Goal: Navigation & Orientation: Find specific page/section

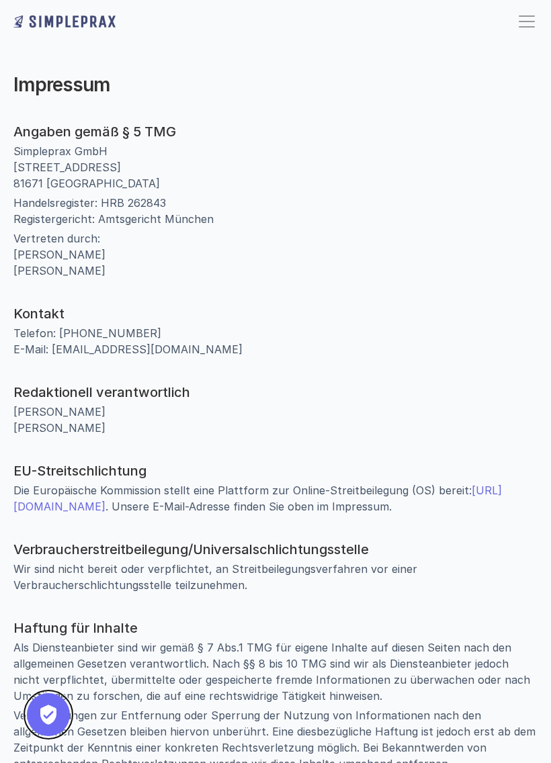
click at [56, 714] on button "Privatsphäre-Einstellungen" at bounding box center [48, 715] width 43 height 43
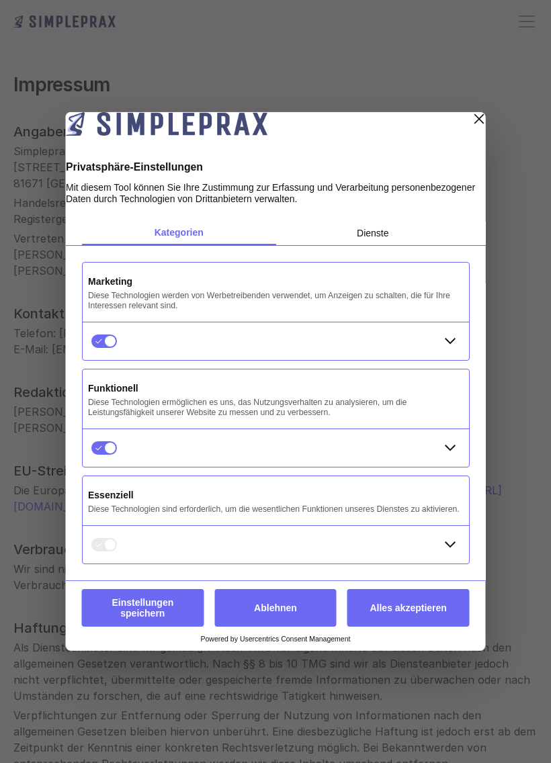
click at [429, 612] on button "Alles akzeptieren" at bounding box center [408, 608] width 122 height 38
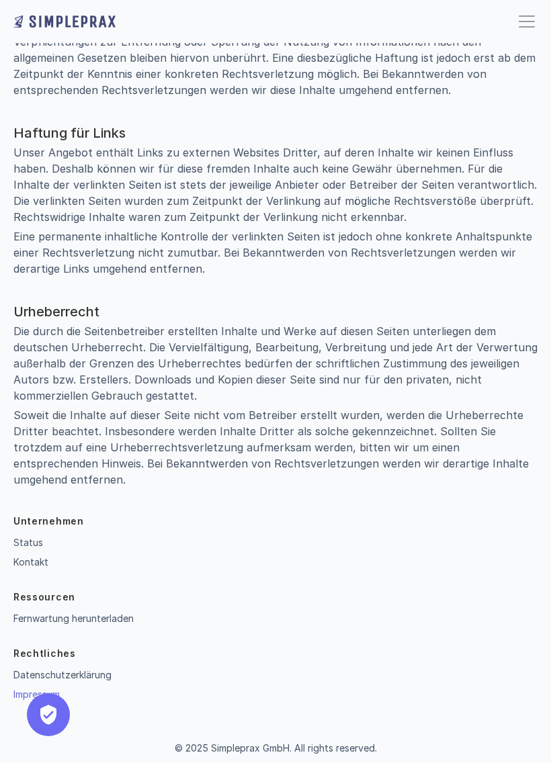
scroll to position [675, 0]
click at [49, 714] on button "Privatsphäre-Einstellungen" at bounding box center [48, 715] width 43 height 43
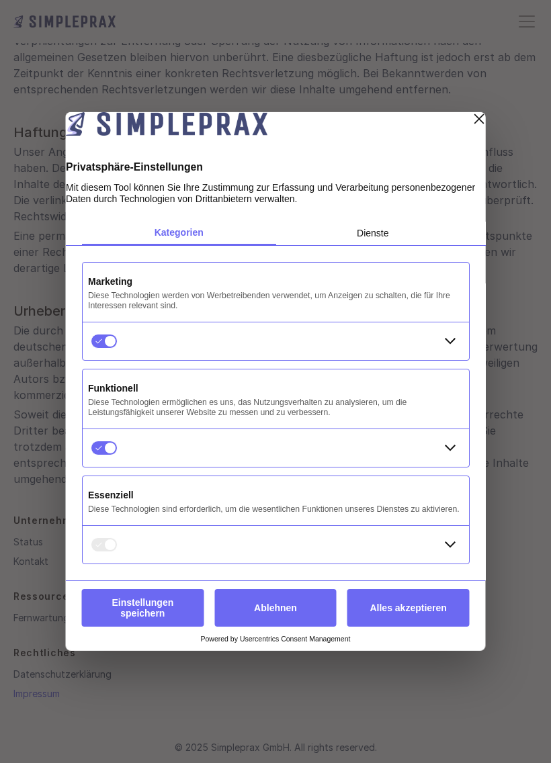
click at [430, 612] on button "Alles akzeptieren" at bounding box center [408, 608] width 122 height 38
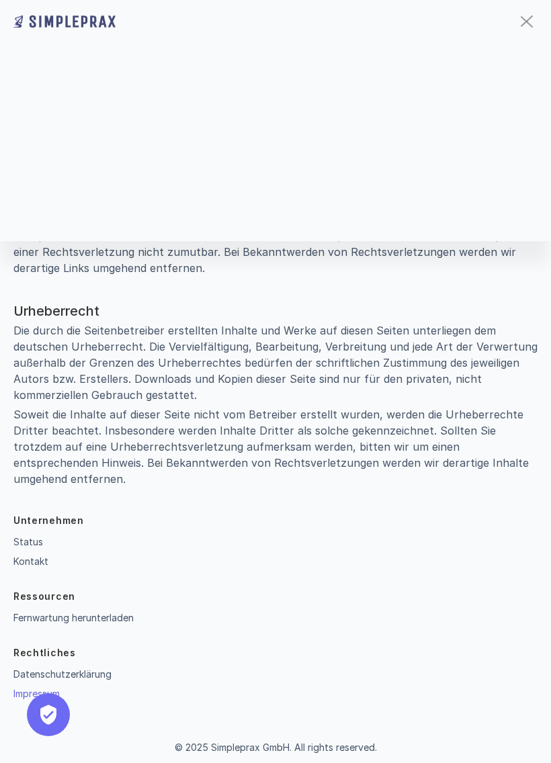
click at [522, 19] on div at bounding box center [526, 22] width 13 height 12
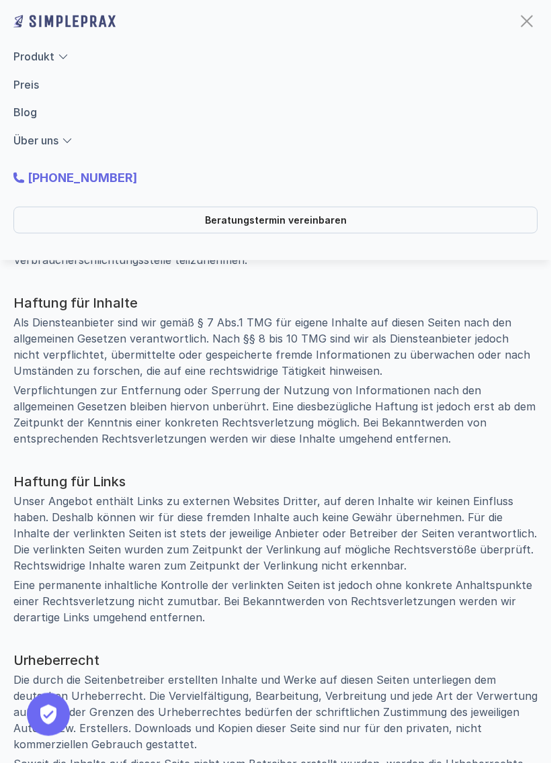
scroll to position [315, 0]
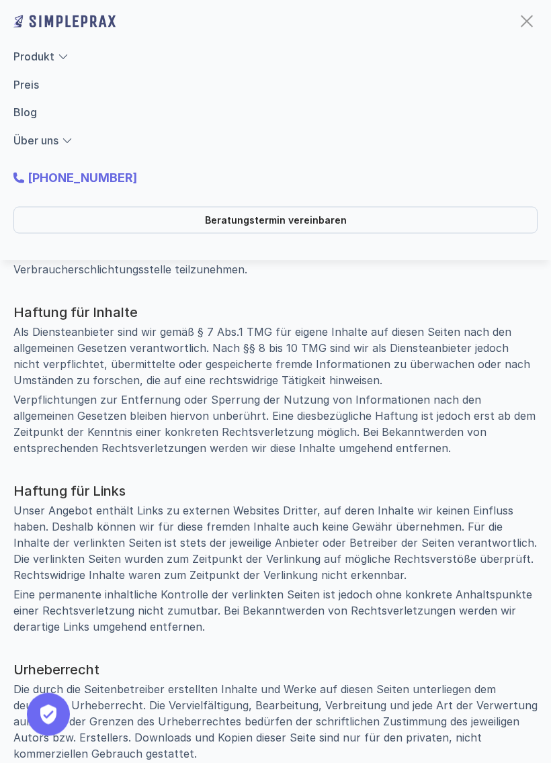
click at [529, 5] on div "Produkt Preis Blog Über uns Beratungstermin vereinbaren [PHONE_NUMBER]" at bounding box center [275, 130] width 551 height 261
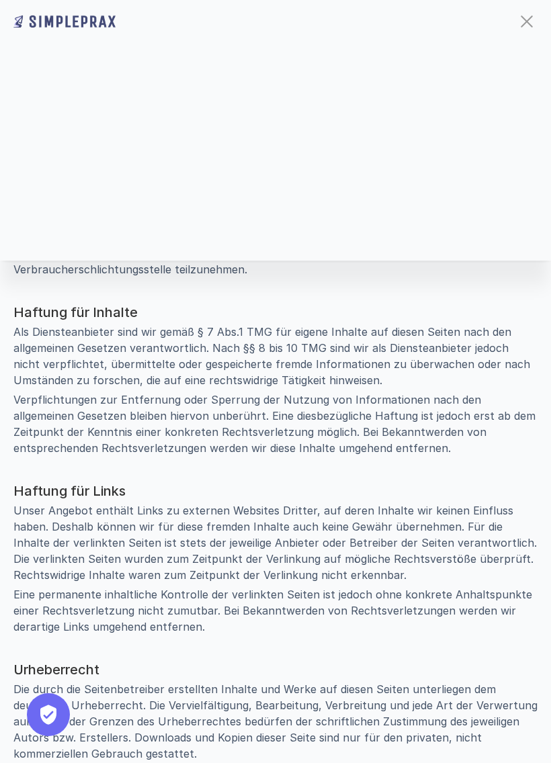
click at [527, 19] on div at bounding box center [527, 22] width 22 height 22
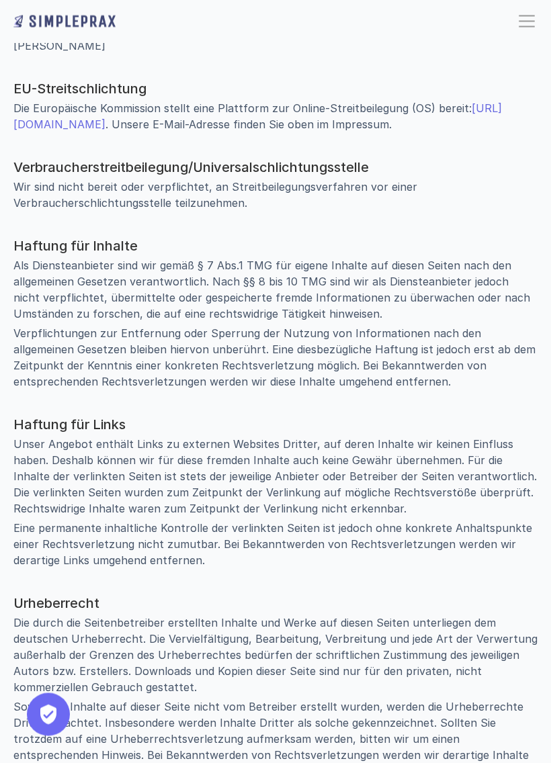
scroll to position [675, 0]
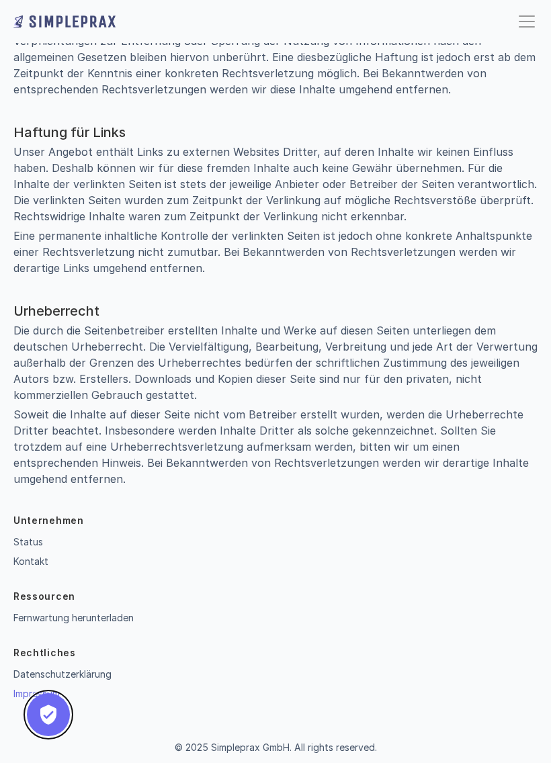
click at [58, 710] on button "Privatsphäre-Einstellungen" at bounding box center [48, 715] width 43 height 43
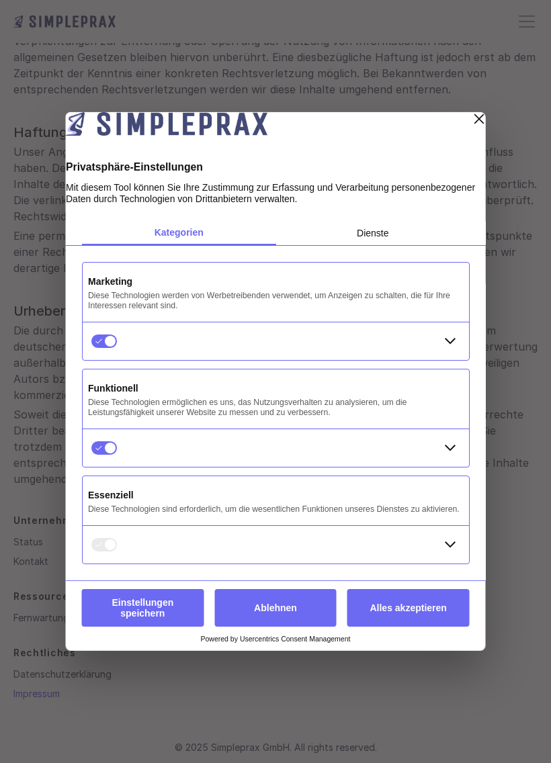
click at [470, 122] on div "Layer schließen" at bounding box center [479, 119] width 19 height 19
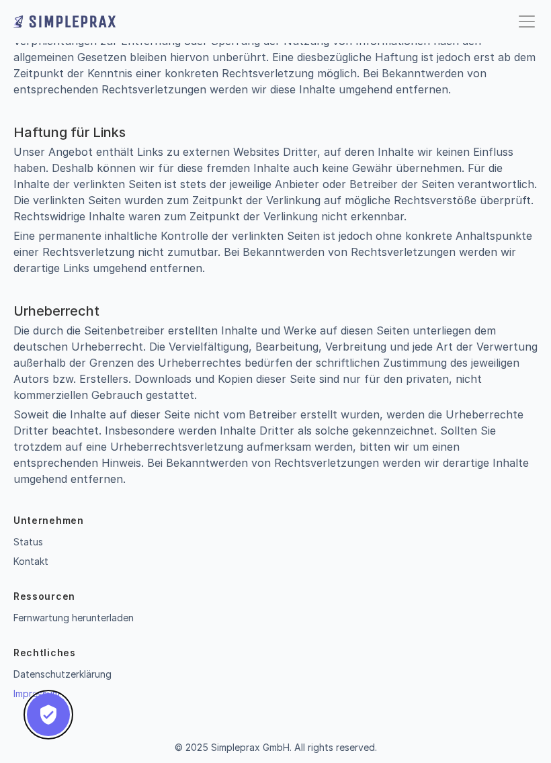
click at [42, 707] on button "Privatsphäre-Einstellungen" at bounding box center [48, 715] width 43 height 43
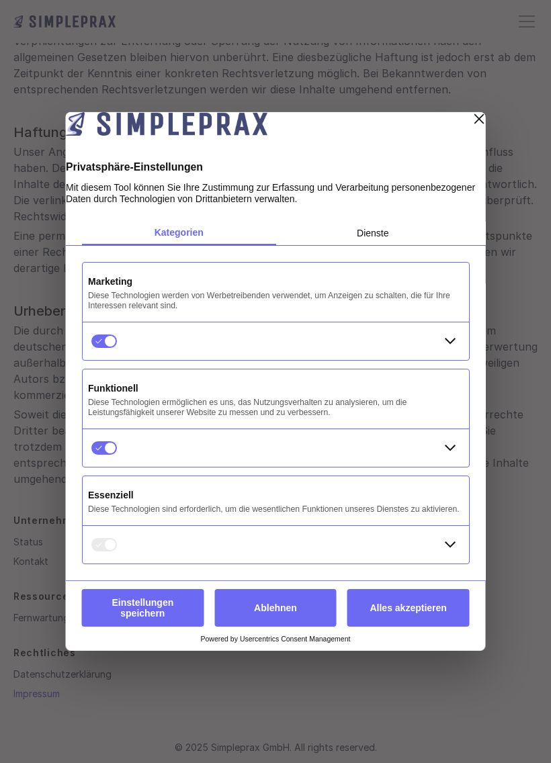
click at [427, 620] on button "Alles akzeptieren" at bounding box center [408, 608] width 122 height 38
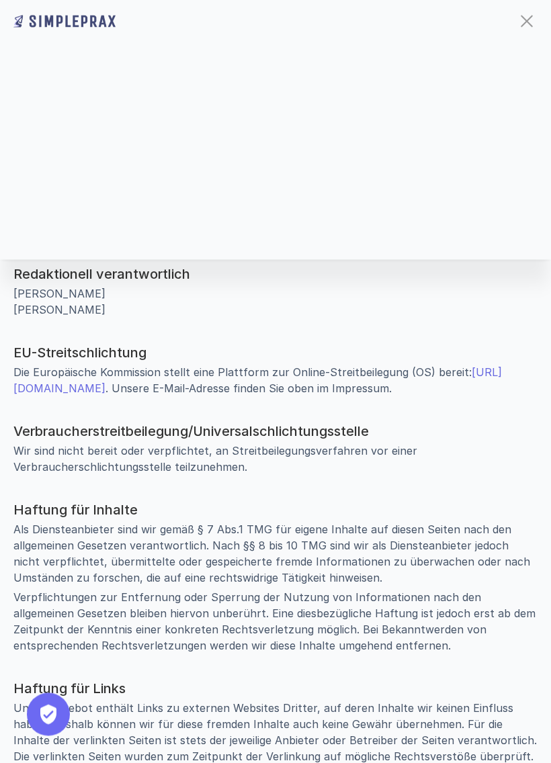
scroll to position [118, 0]
click at [520, 11] on div at bounding box center [527, 22] width 22 height 22
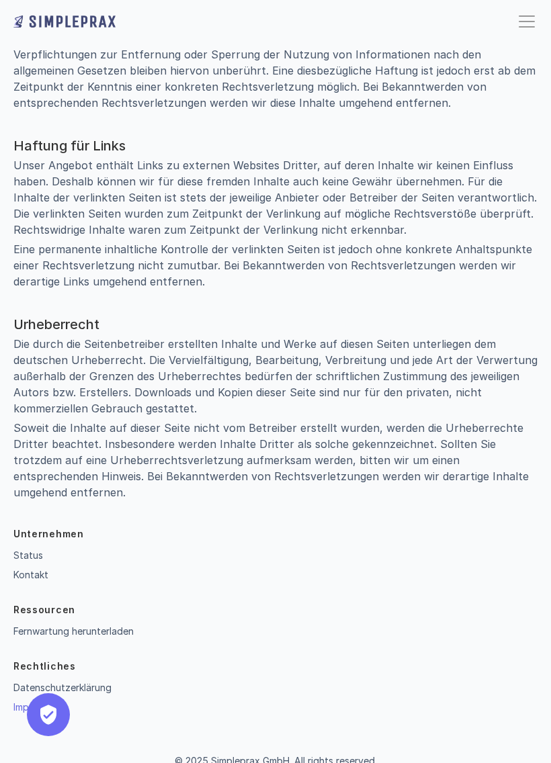
scroll to position [675, 0]
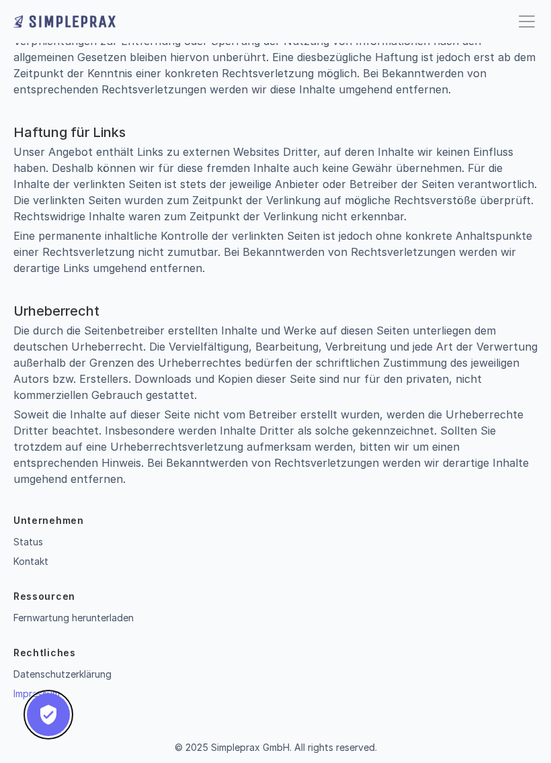
click at [60, 700] on button "Privatsphäre-Einstellungen" at bounding box center [48, 715] width 43 height 43
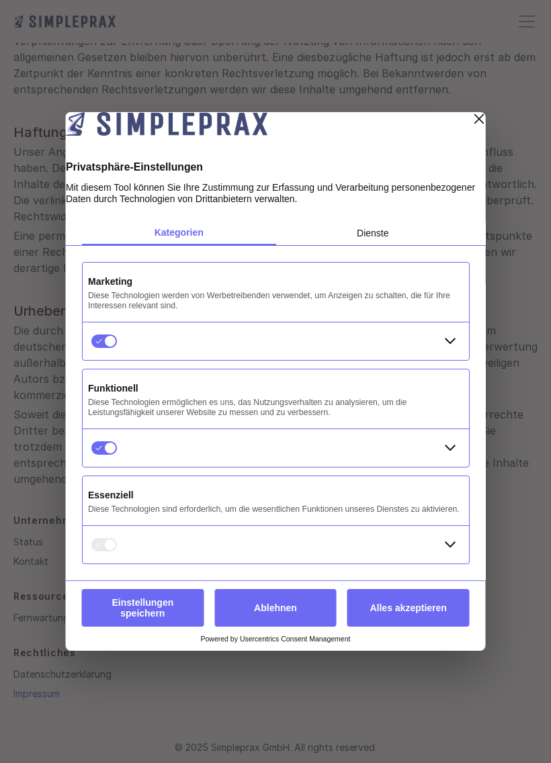
click at [470, 121] on div "Layer schließen" at bounding box center [479, 119] width 19 height 19
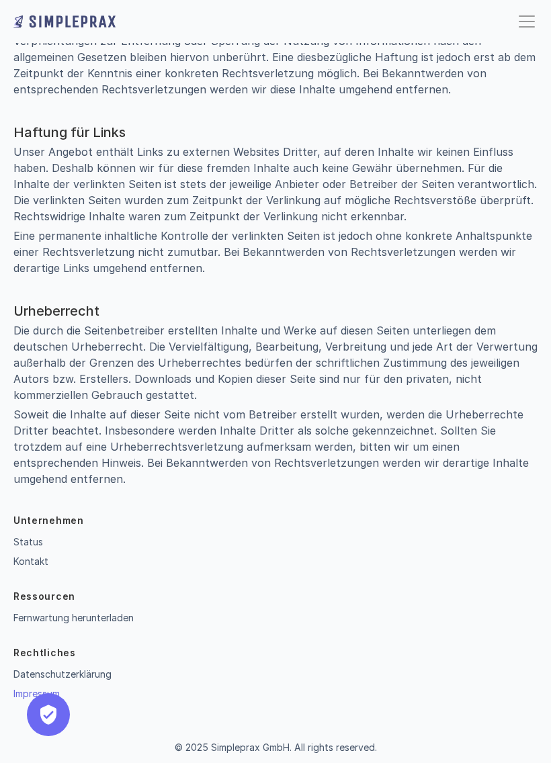
click at [49, 712] on button "Privatsphäre-Einstellungen" at bounding box center [48, 715] width 43 height 43
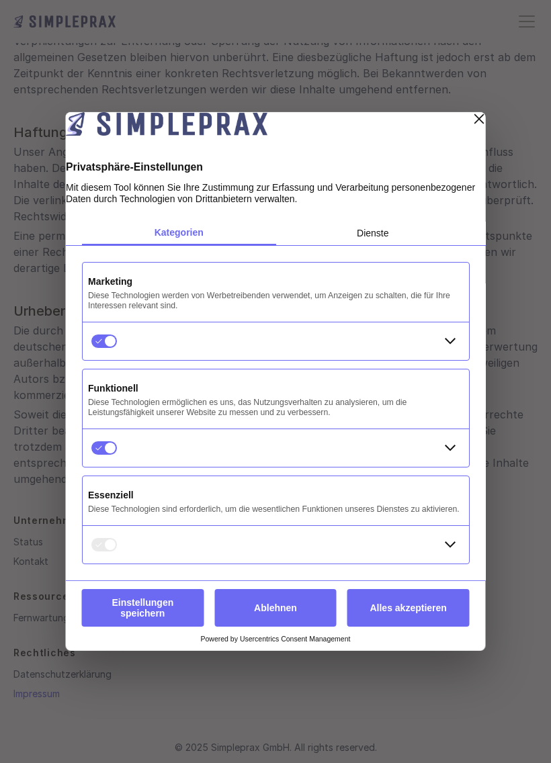
click at [470, 122] on div "Layer schließen" at bounding box center [479, 119] width 19 height 19
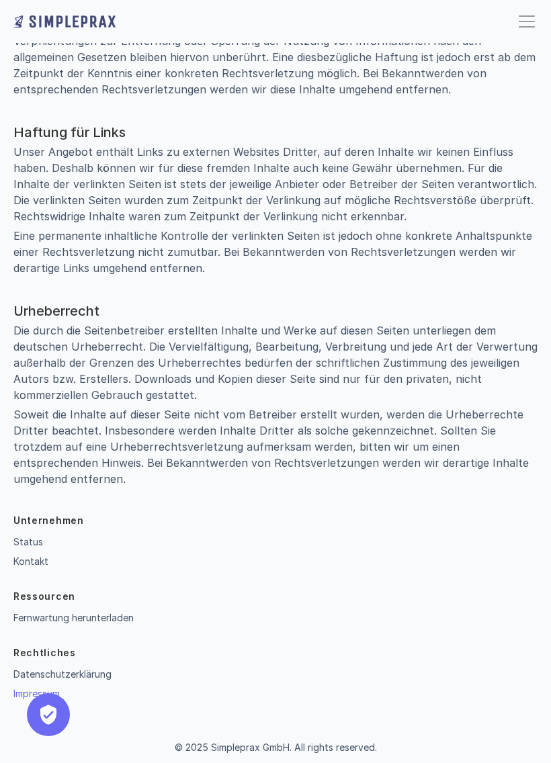
click at [50, 713] on button "Privatsphäre-Einstellungen" at bounding box center [48, 715] width 43 height 43
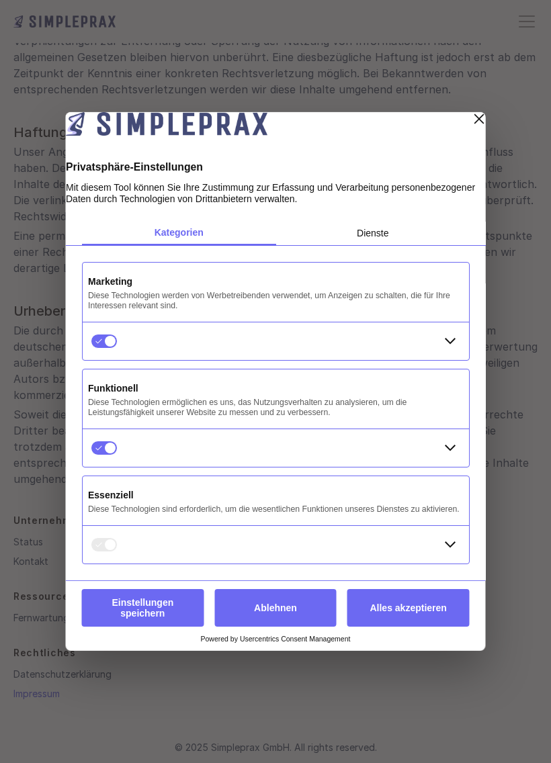
click at [417, 618] on button "Alles akzeptieren" at bounding box center [408, 608] width 122 height 38
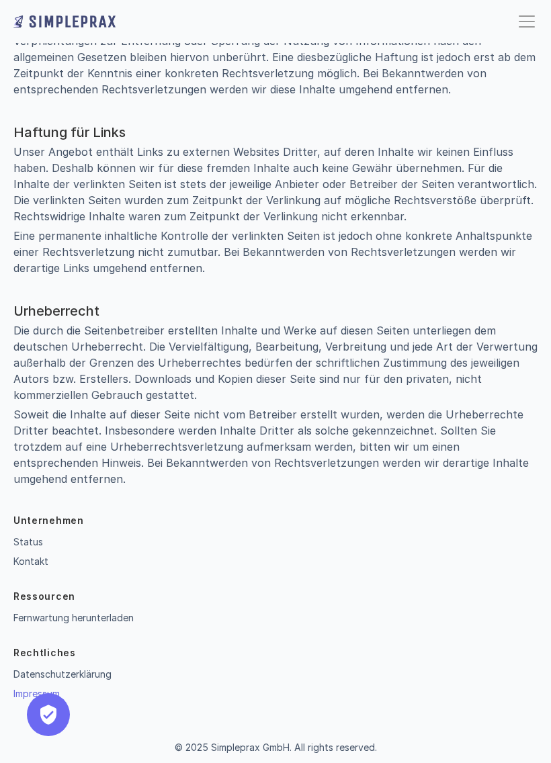
click at [50, 707] on button "Privatsphäre-Einstellungen" at bounding box center [48, 715] width 43 height 43
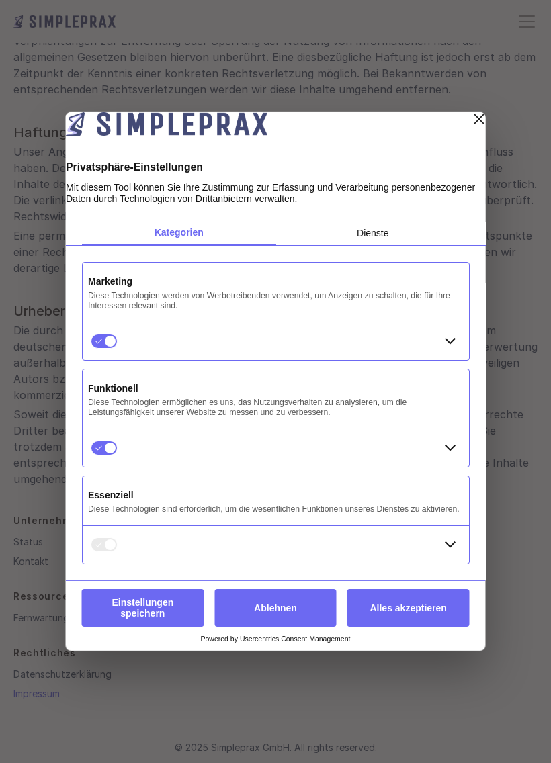
click at [470, 116] on div "Layer schließen" at bounding box center [479, 119] width 19 height 19
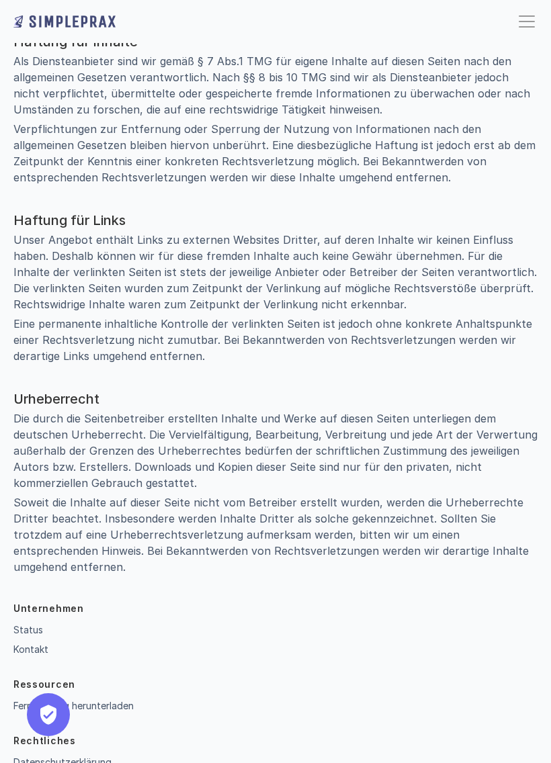
scroll to position [586, 0]
click at [30, 649] on div "Unternehmen Status Kontakt Ressourcen Fernwartung herunterladen Rechtliches Dat…" at bounding box center [275, 697] width 524 height 188
click at [36, 723] on button "Privatsphäre-Einstellungen" at bounding box center [48, 715] width 43 height 43
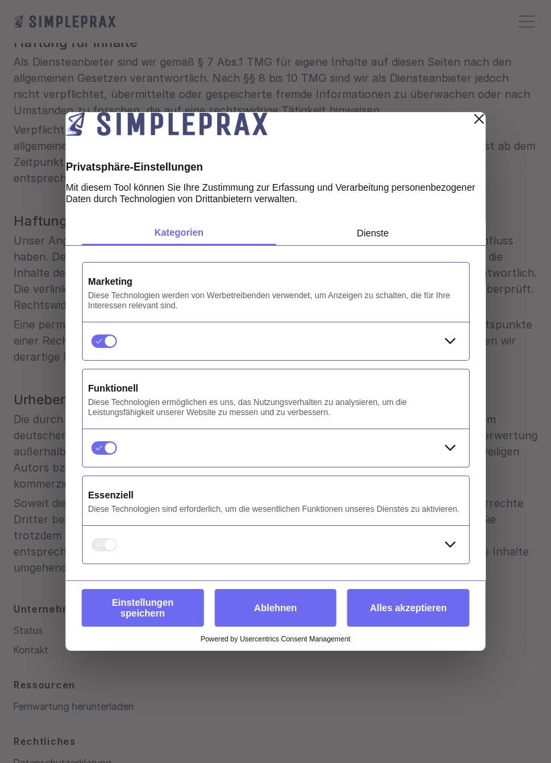
click at [407, 618] on button "Alles akzeptieren" at bounding box center [408, 608] width 122 height 38
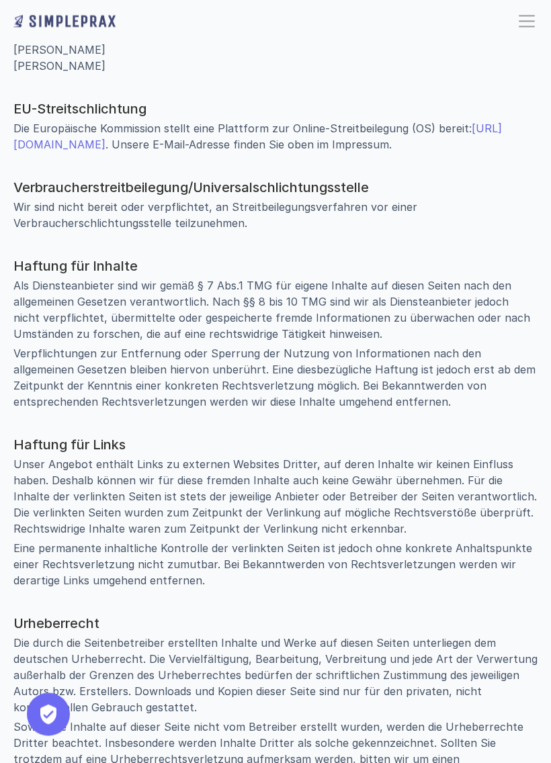
scroll to position [189, 0]
